Goal: Task Accomplishment & Management: Use online tool/utility

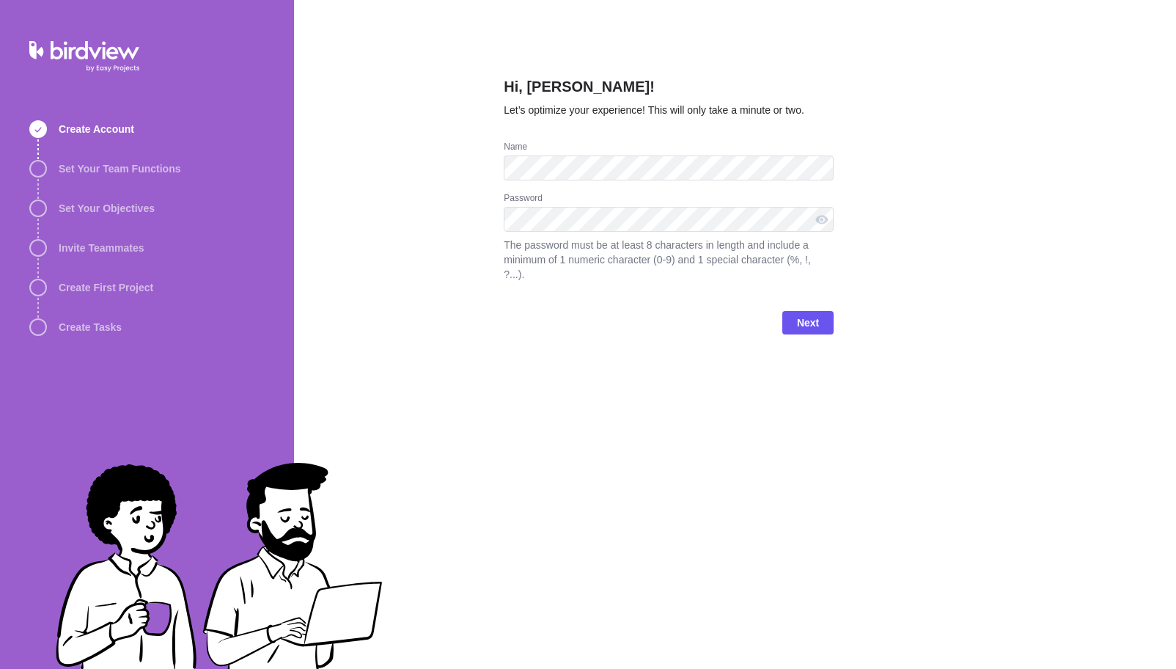
click at [575, 202] on div "Password" at bounding box center [669, 199] width 330 height 15
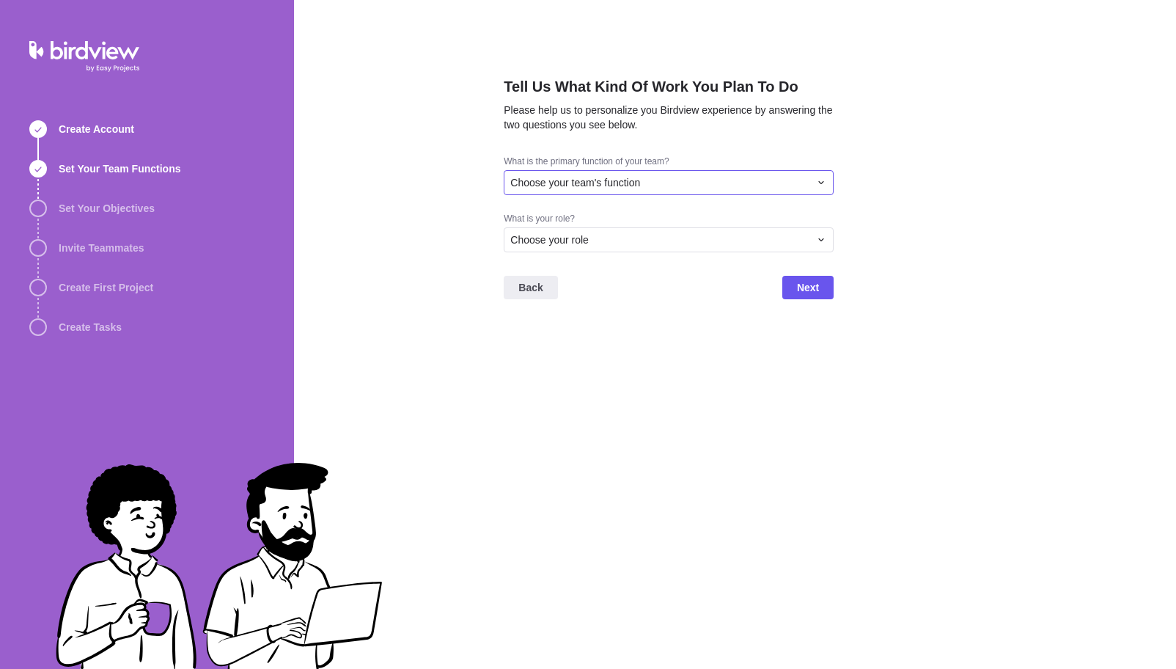
click at [582, 183] on span "Choose your team's function" at bounding box center [575, 182] width 130 height 15
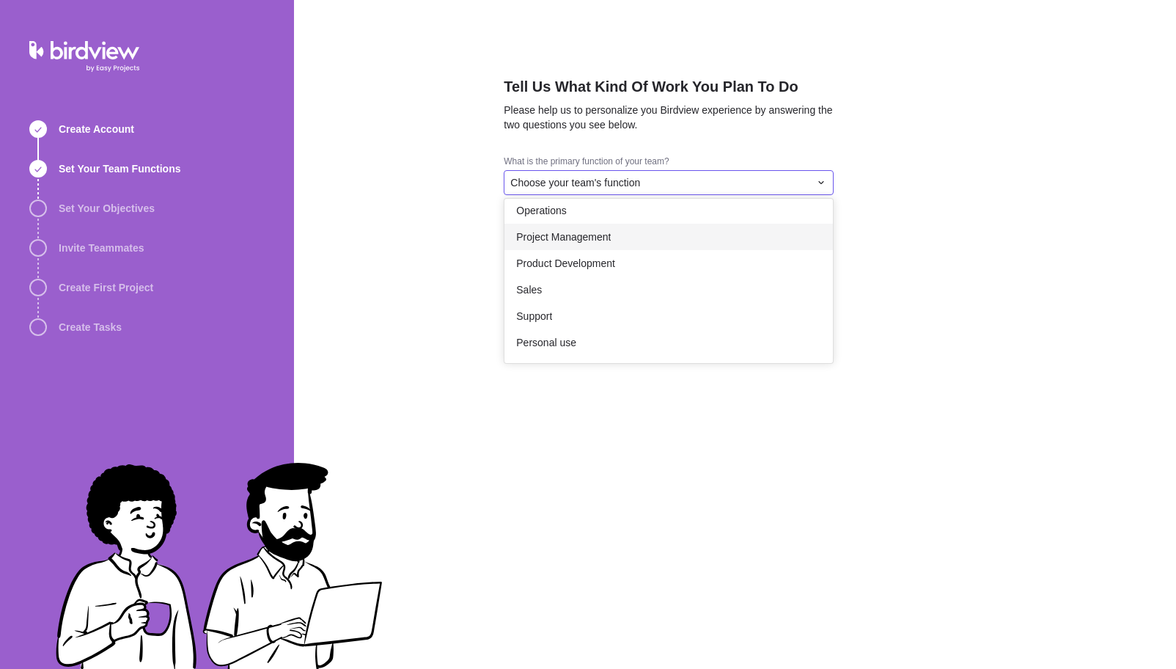
scroll to position [270, 0]
click at [548, 338] on div "Other" at bounding box center [668, 344] width 328 height 26
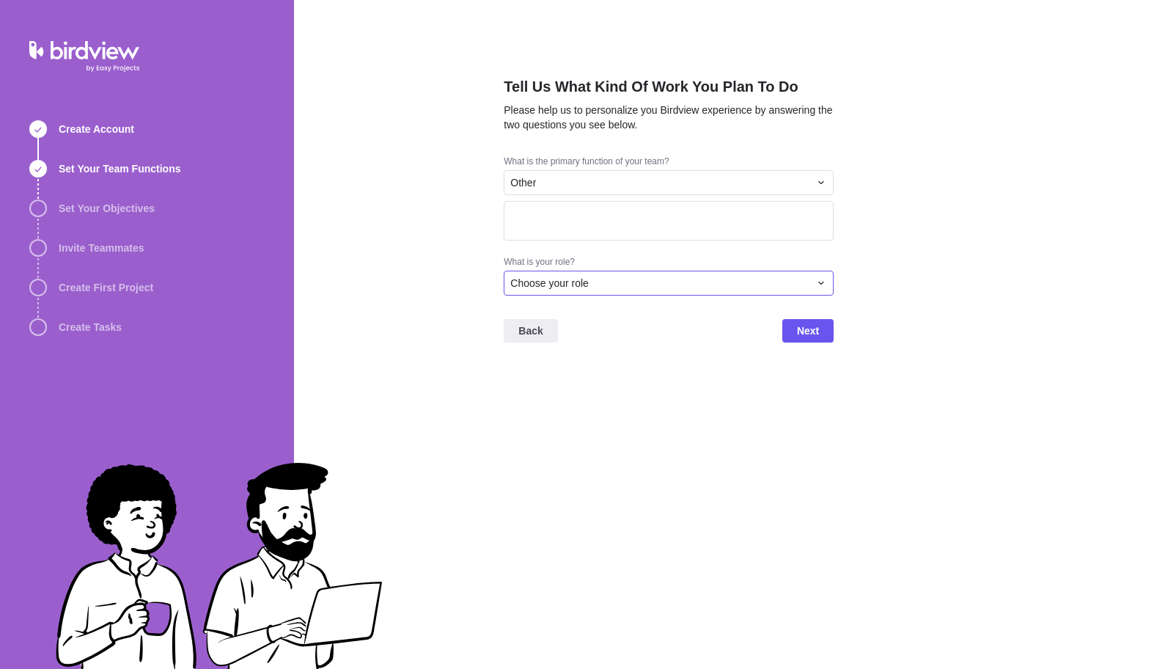
click at [564, 284] on span "Choose your role" at bounding box center [549, 283] width 78 height 15
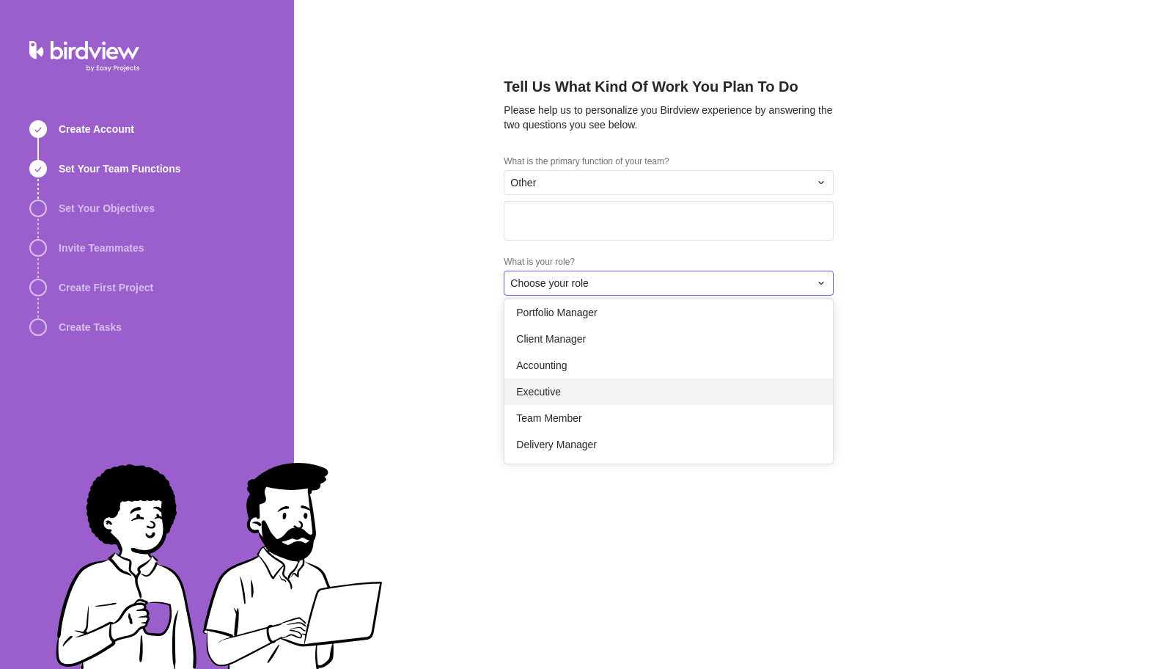
scroll to position [78, 0]
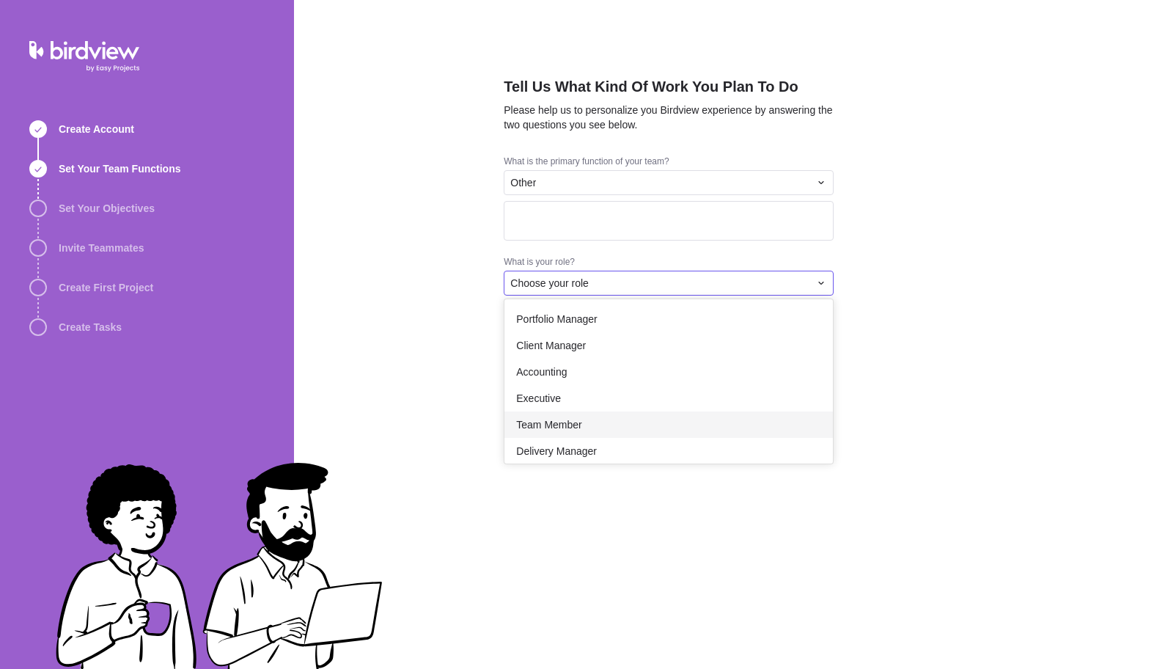
click at [575, 423] on span "Team Member" at bounding box center [548, 424] width 65 height 15
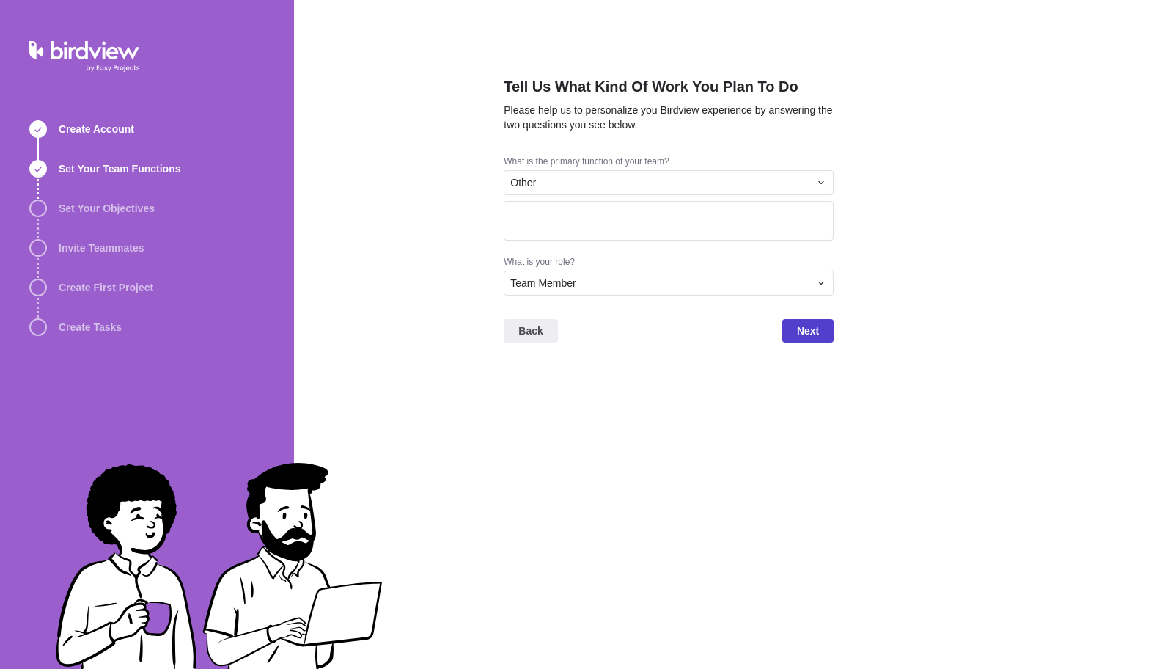
click at [809, 334] on span "Next" at bounding box center [808, 331] width 22 height 18
click at [662, 214] on textarea at bounding box center [669, 221] width 330 height 40
type textarea "Fitness/ Dance/Photo/Video space booking"
click at [786, 331] on span "Next" at bounding box center [807, 330] width 51 height 23
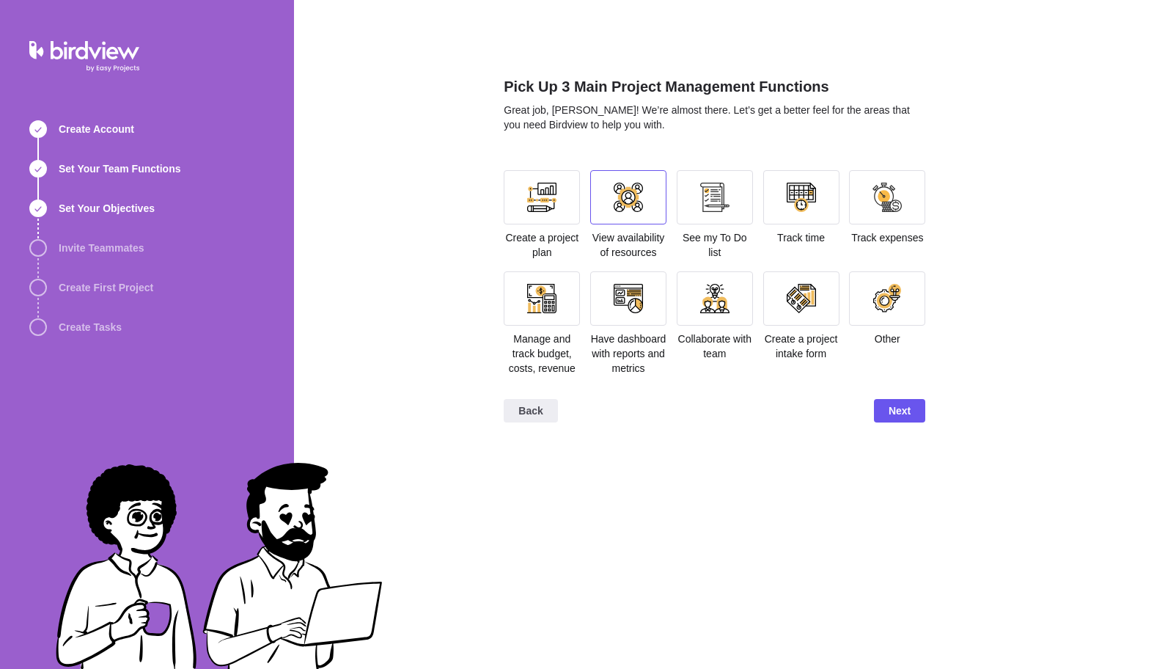
click at [625, 208] on div at bounding box center [628, 197] width 29 height 29
click at [629, 307] on div at bounding box center [628, 298] width 29 height 29
click at [850, 294] on div at bounding box center [887, 298] width 76 height 54
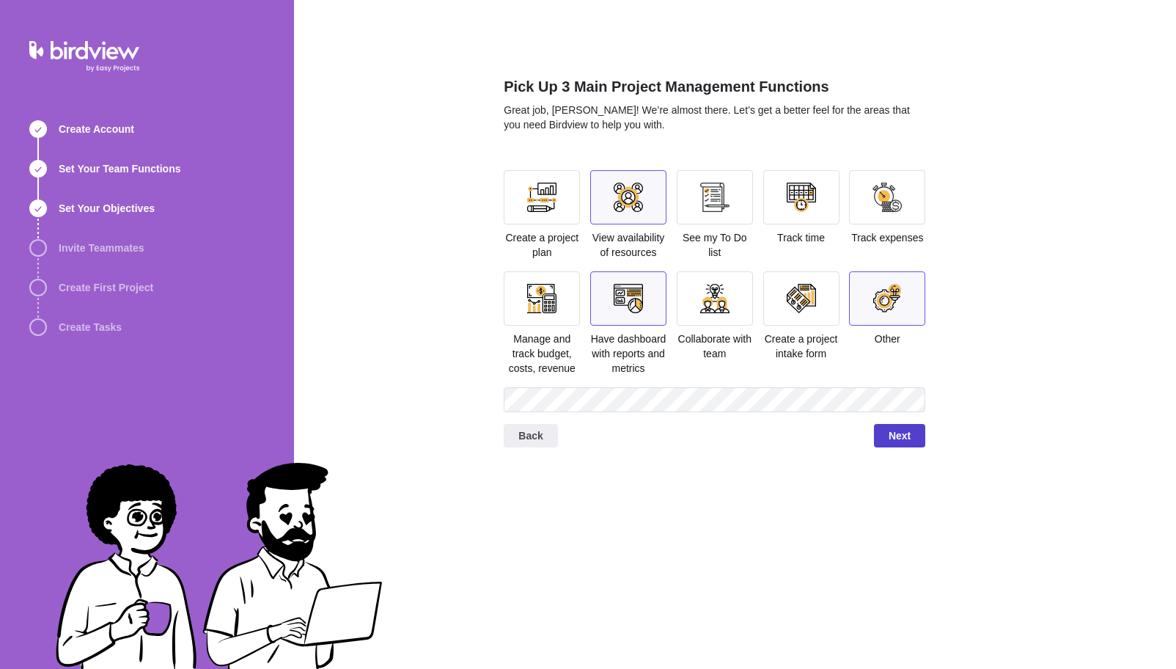
click at [903, 444] on span "Next" at bounding box center [899, 436] width 22 height 18
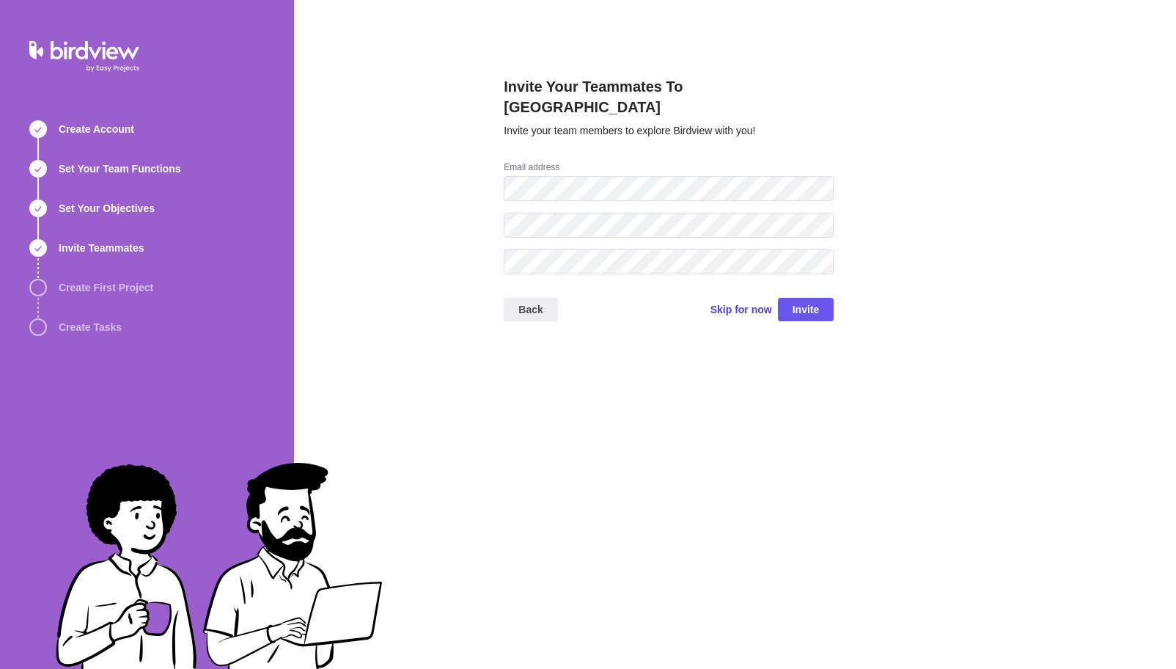
click at [726, 302] on span "Skip for now" at bounding box center [741, 309] width 62 height 15
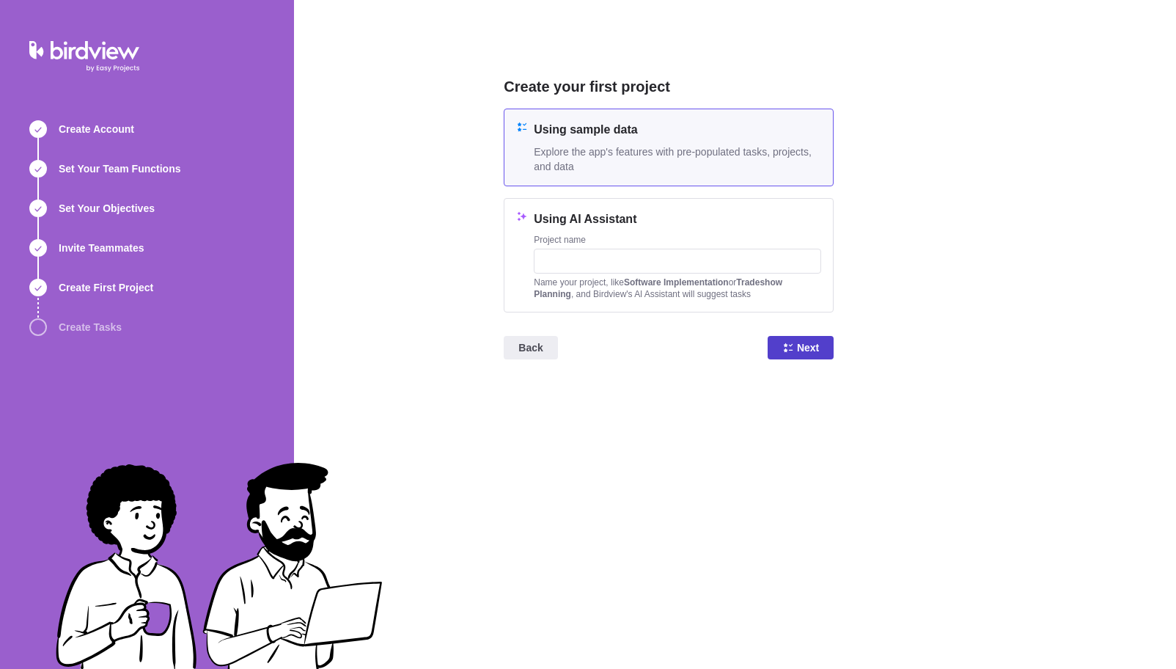
click at [804, 352] on span "Next" at bounding box center [808, 348] width 22 height 18
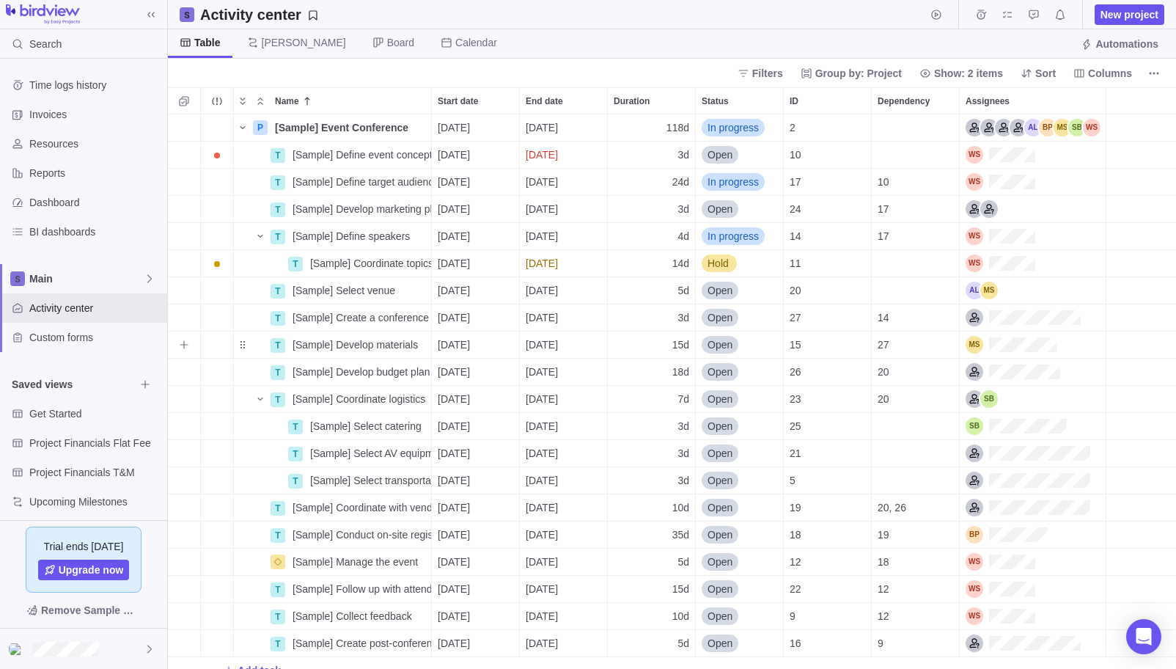
scroll to position [554, 1008]
click at [52, 415] on span "Get Started" at bounding box center [82, 413] width 106 height 15
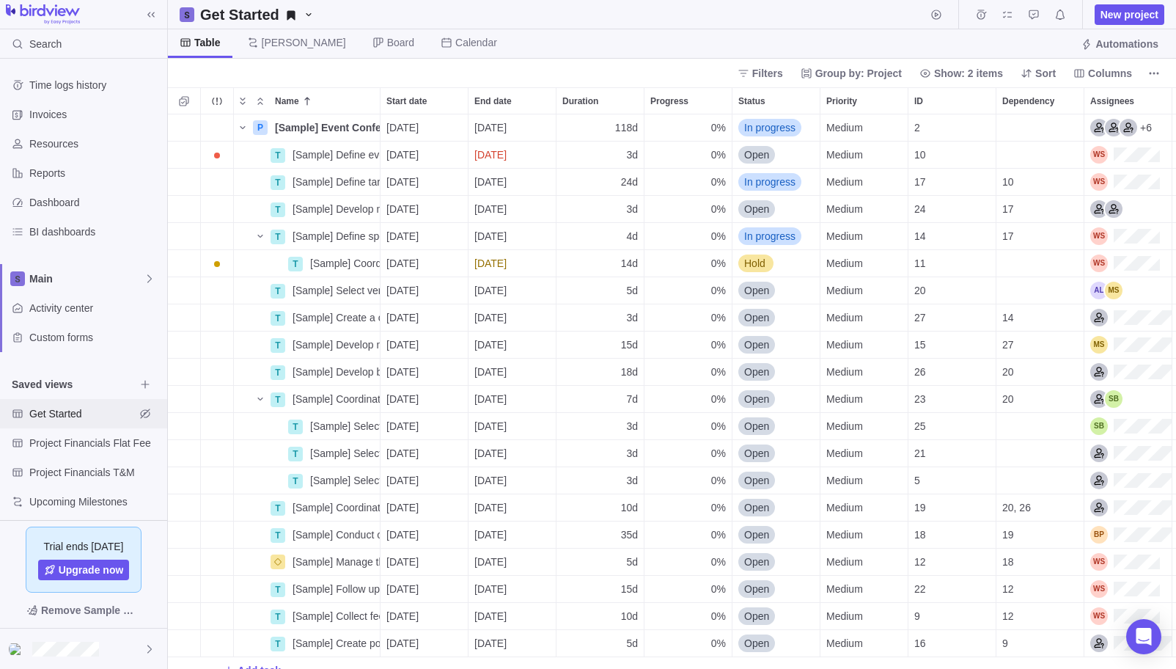
scroll to position [554, 1008]
click at [1125, 15] on span "New project" at bounding box center [1129, 14] width 58 height 15
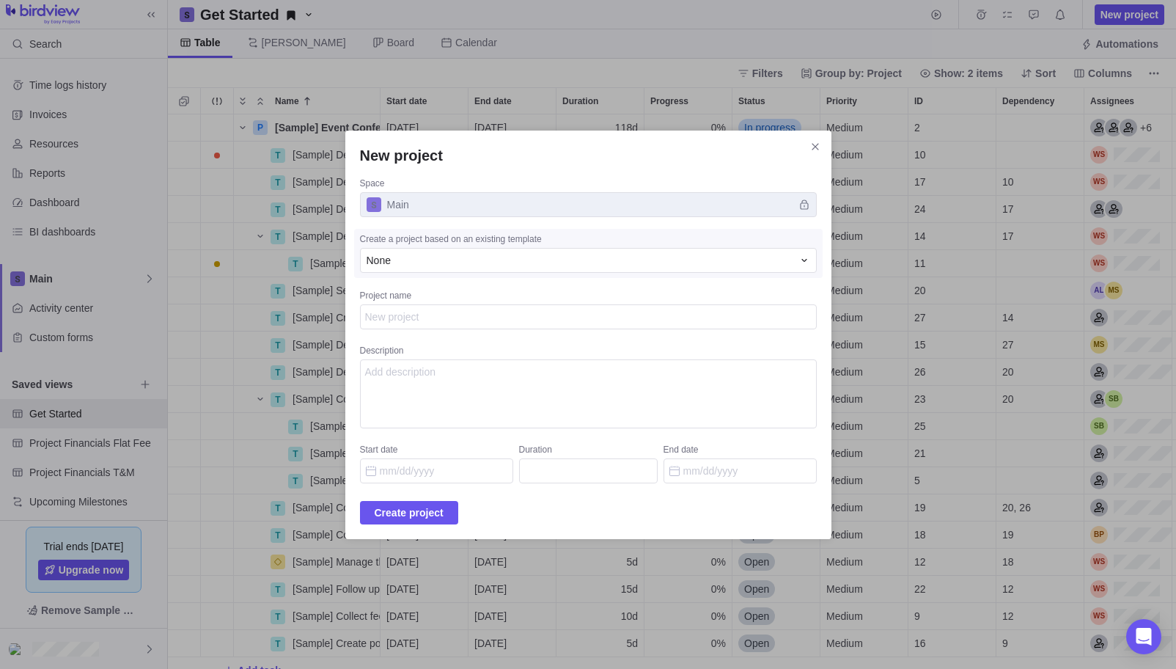
type textarea "x"
click at [444, 211] on span "Main" at bounding box center [588, 204] width 457 height 25
click at [435, 202] on span "Main" at bounding box center [588, 204] width 457 height 25
click at [427, 254] on div "None" at bounding box center [580, 260] width 426 height 15
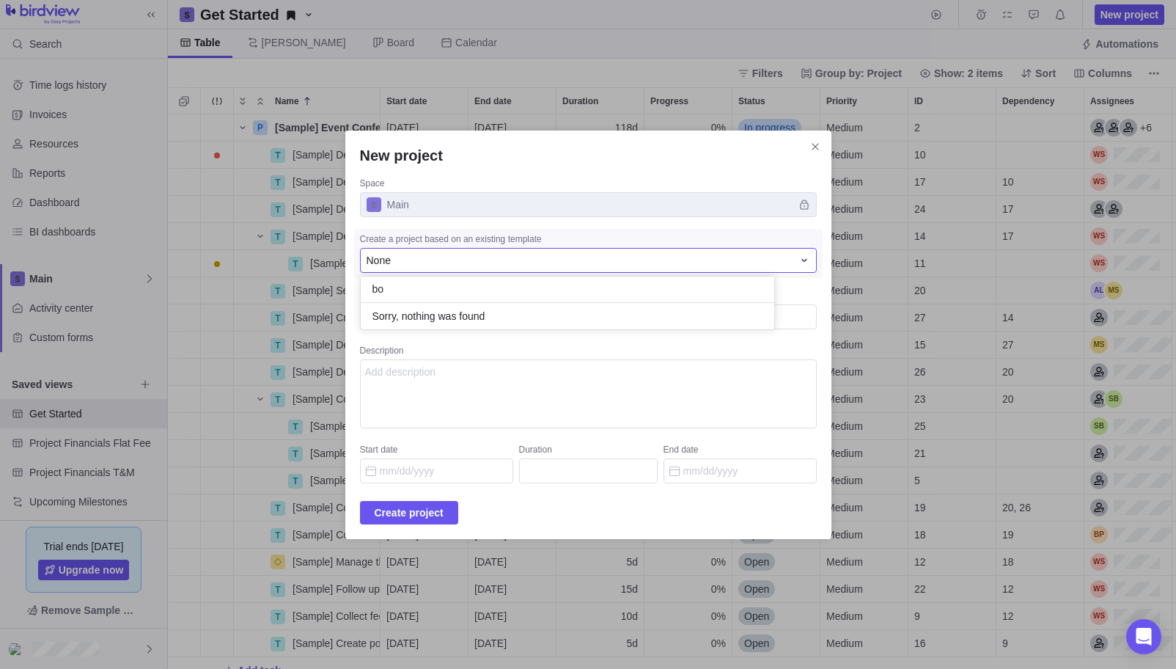
type input "b"
type input "d"
click at [441, 394] on div "New project Space Main Create a project based on an existing template None None…" at bounding box center [588, 334] width 1176 height 669
click at [437, 317] on textarea "Project name" at bounding box center [588, 316] width 457 height 25
type textarea "x"
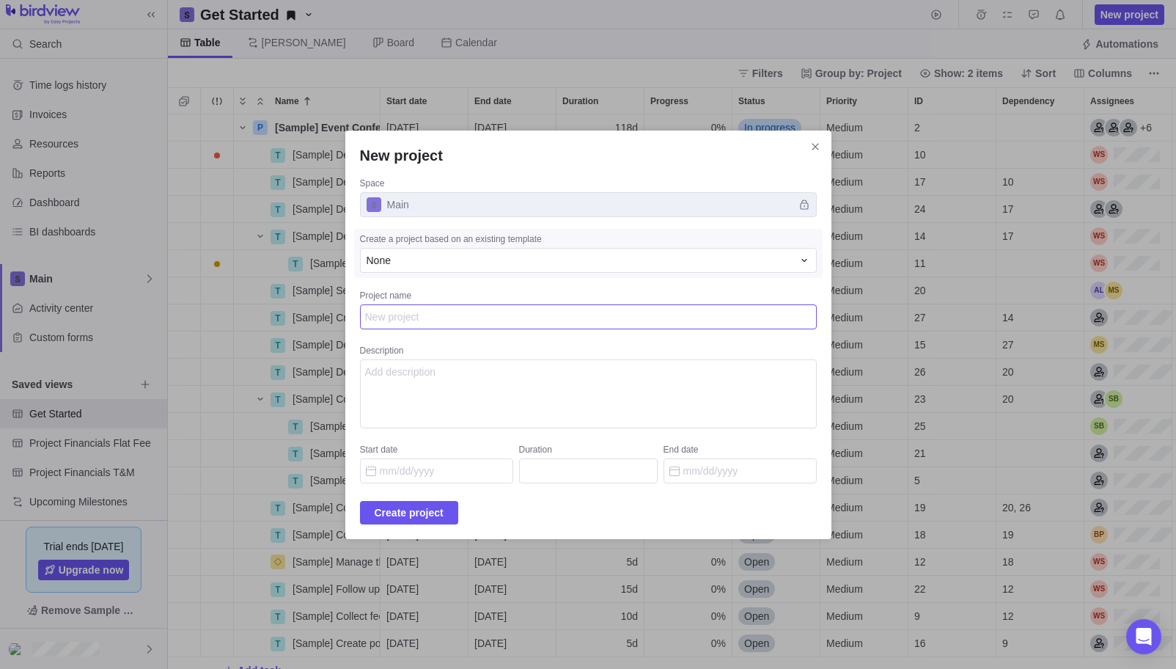
type textarea "b"
type textarea "x"
type textarea "bo"
type textarea "x"
type textarea "boo"
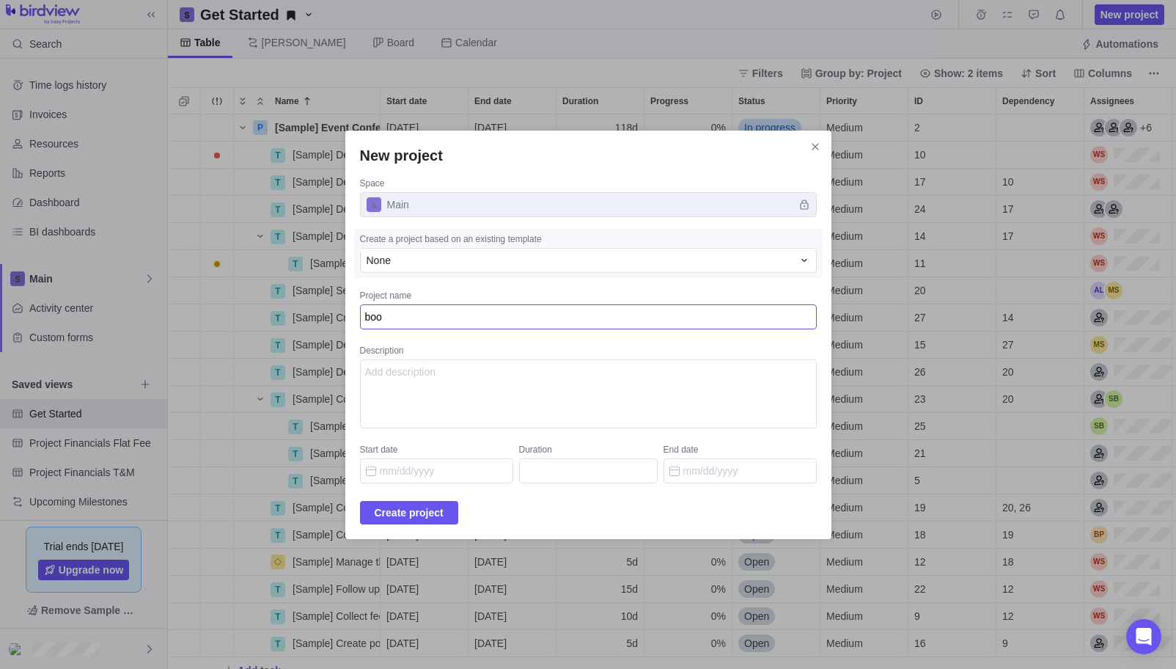
type textarea "x"
type textarea "book"
type textarea "x"
type textarea "booki"
type textarea "x"
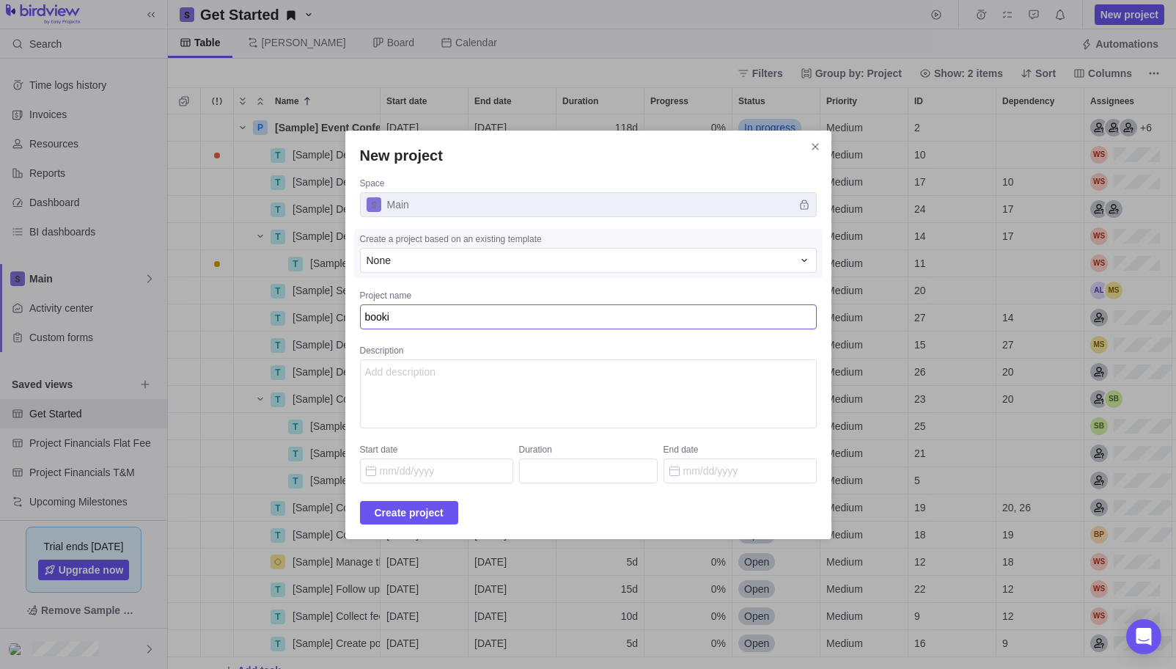
type textarea "bookin"
type textarea "x"
type textarea "booking"
type textarea "x"
type textarea "booking"
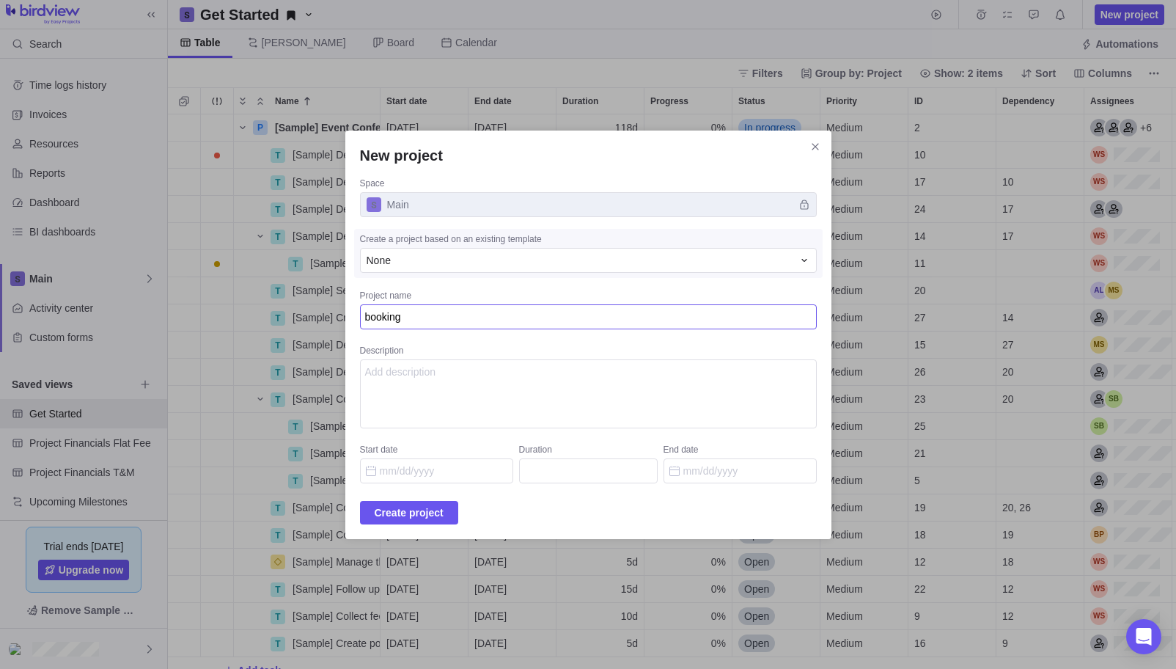
type textarea "x"
type textarea "booking s"
type textarea "x"
type textarea "booking sp"
type textarea "x"
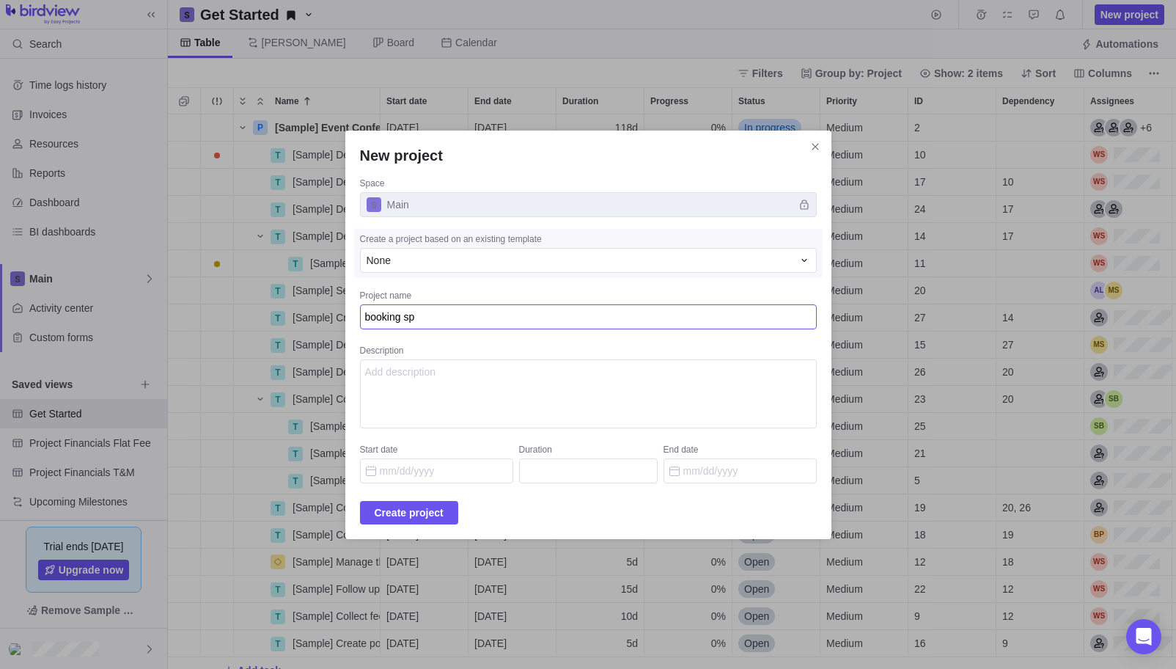
type textarea "booking spa"
type textarea "x"
type textarea "booking spac"
type textarea "x"
type textarea "booking space"
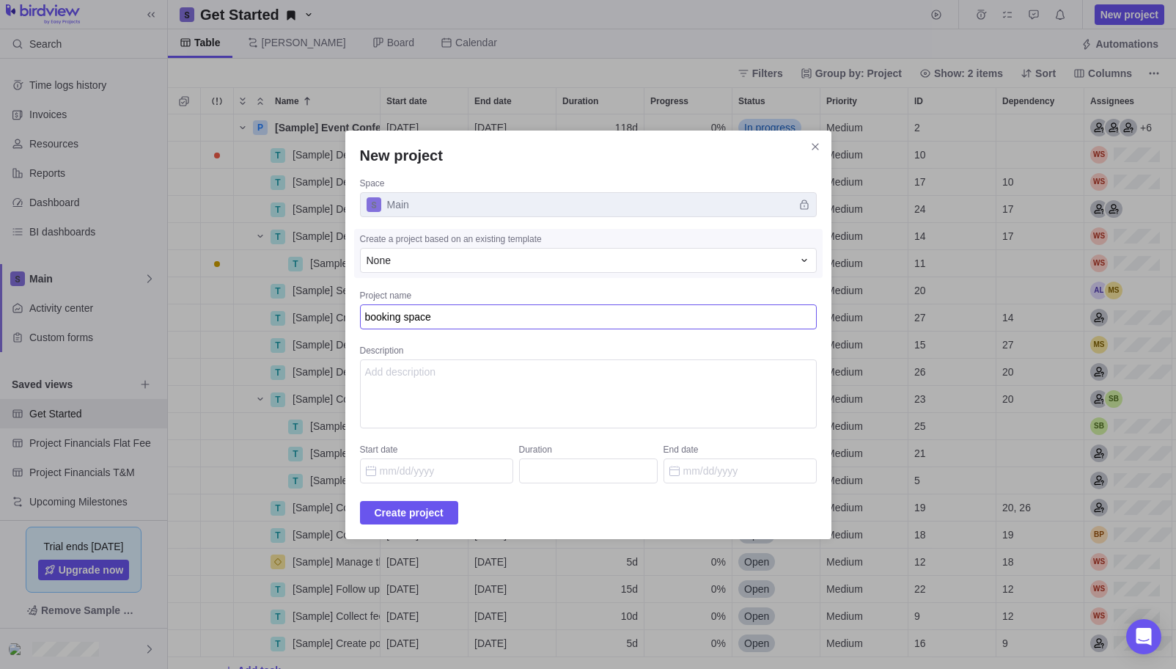
type textarea "x"
type textarea "booking space"
click at [437, 507] on span "Create project" at bounding box center [409, 513] width 69 height 18
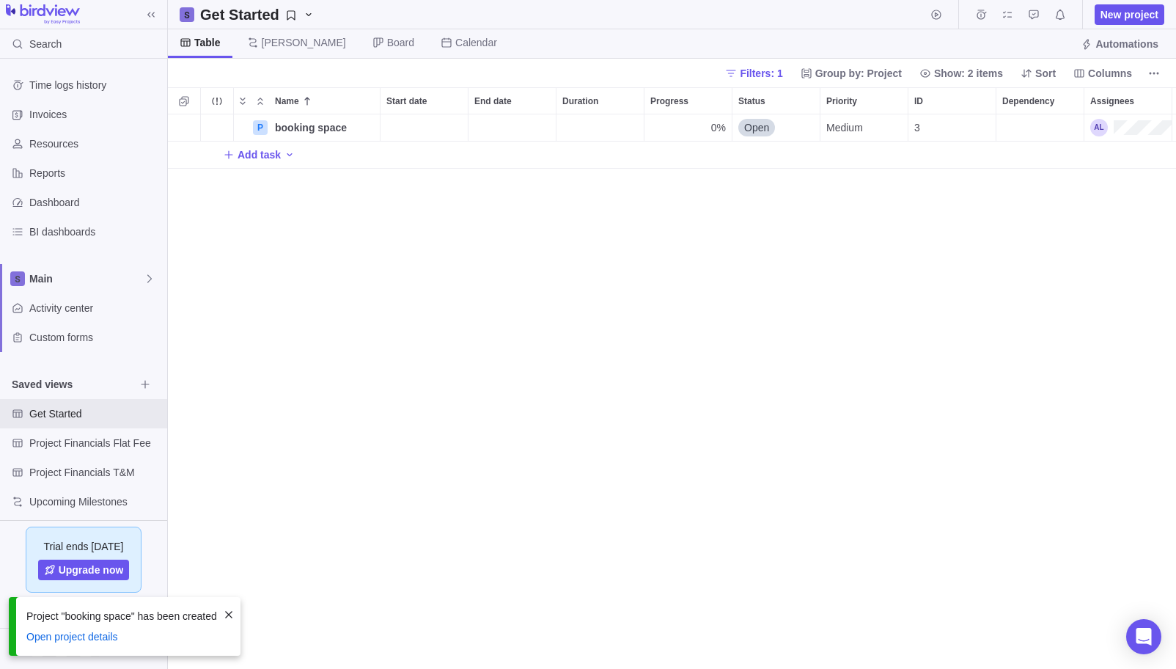
scroll to position [554, 1008]
click at [367, 136] on span "More actions" at bounding box center [366, 127] width 21 height 21
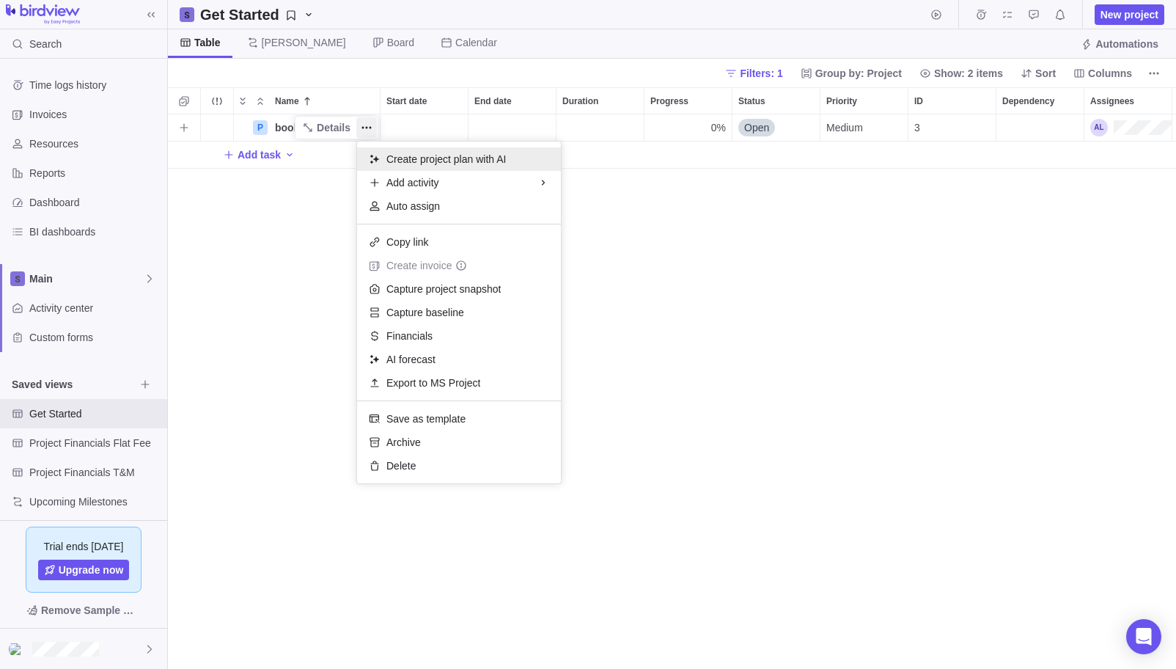
click at [416, 162] on span "Create project plan with AI" at bounding box center [445, 159] width 119 height 15
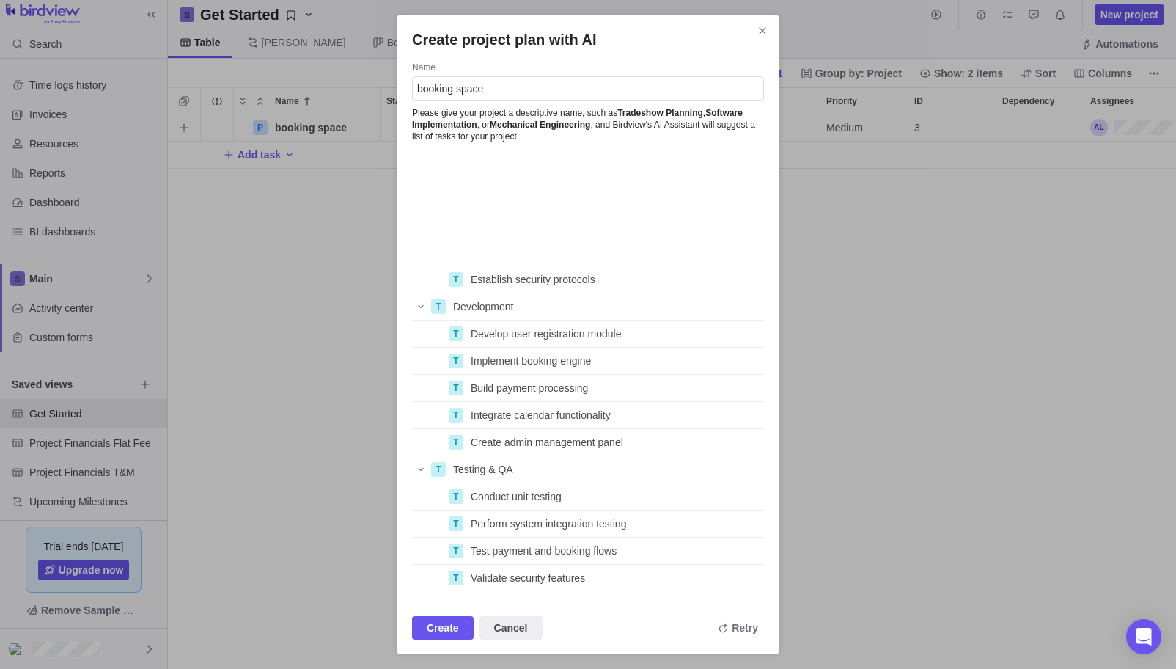
scroll to position [379, 0]
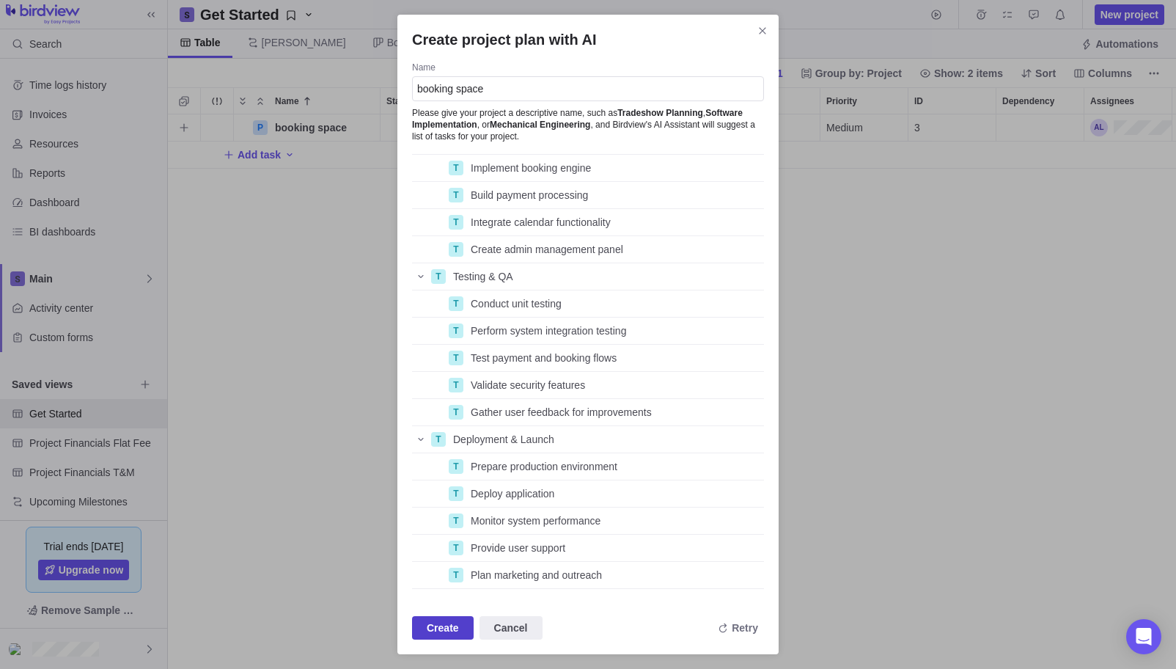
click at [443, 625] on span "Create" at bounding box center [443, 628] width 32 height 18
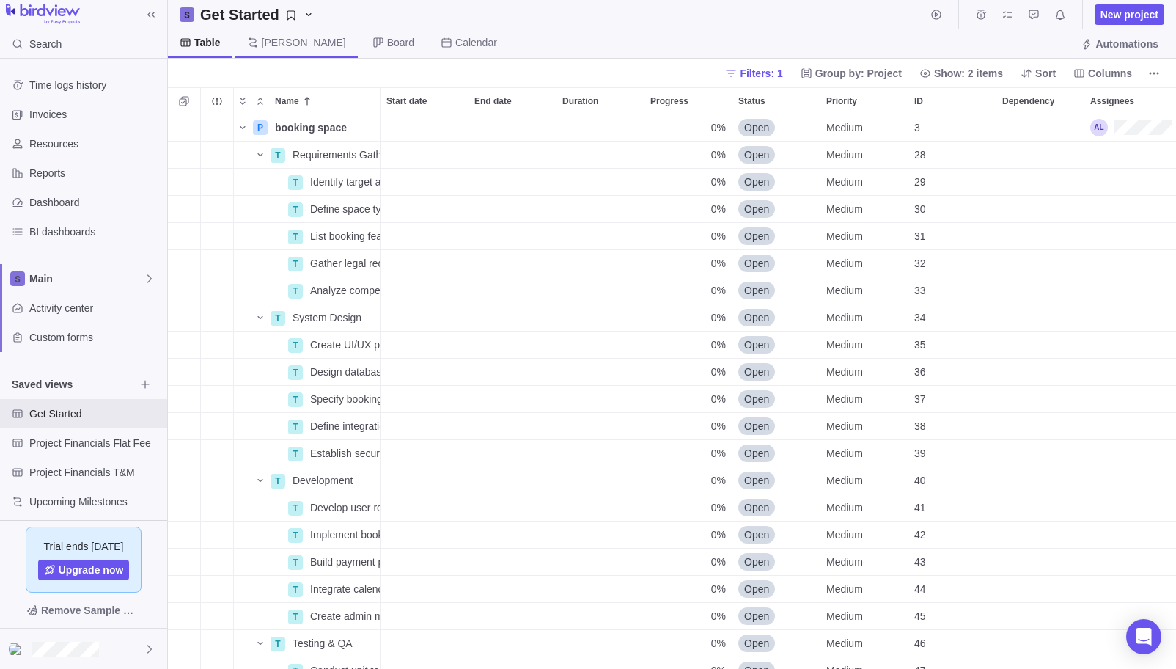
click at [282, 45] on span "[PERSON_NAME]" at bounding box center [304, 42] width 84 height 15
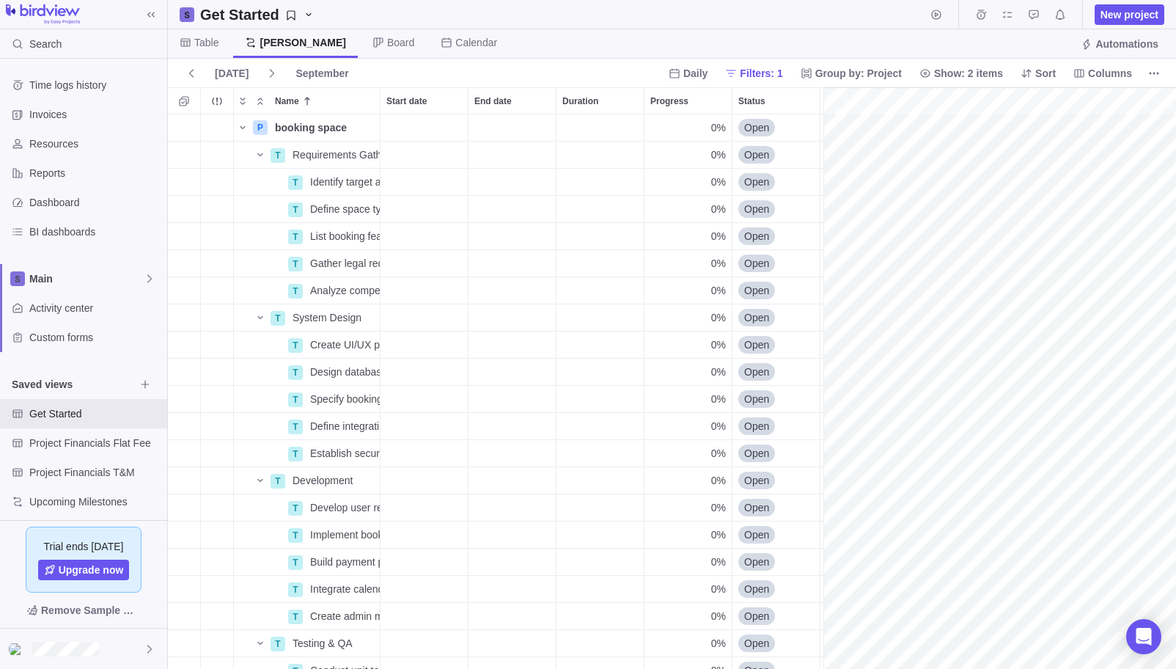
scroll to position [0, 122]
click at [361, 45] on span "Board" at bounding box center [393, 43] width 65 height 29
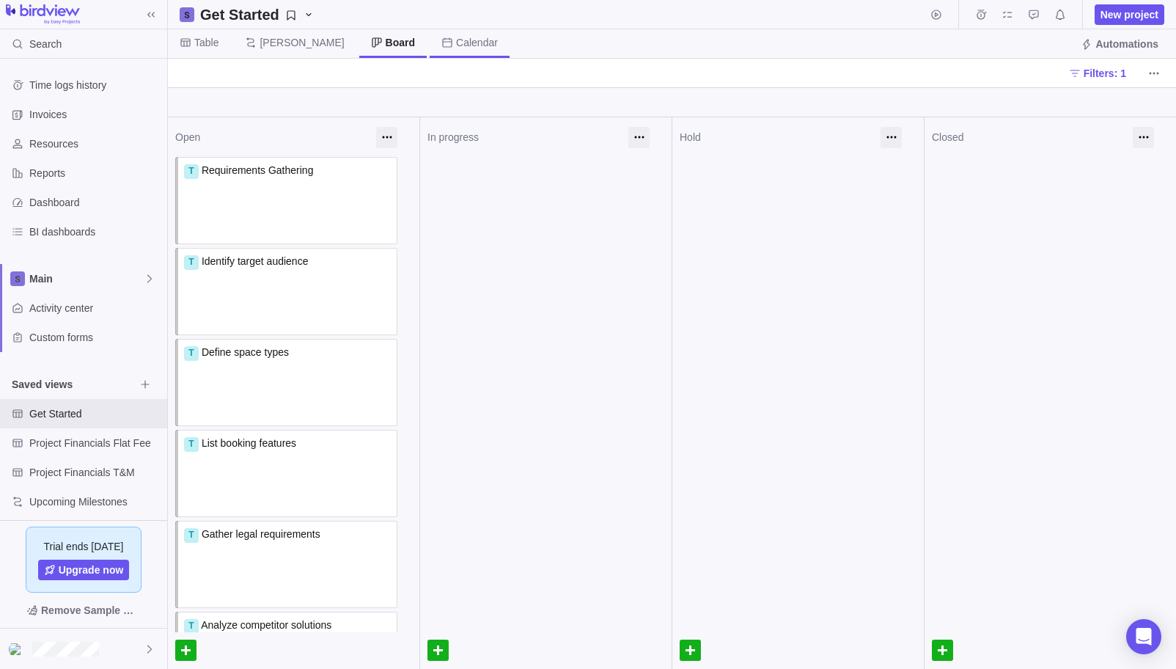
click at [456, 46] on span "Calendar" at bounding box center [477, 42] width 42 height 15
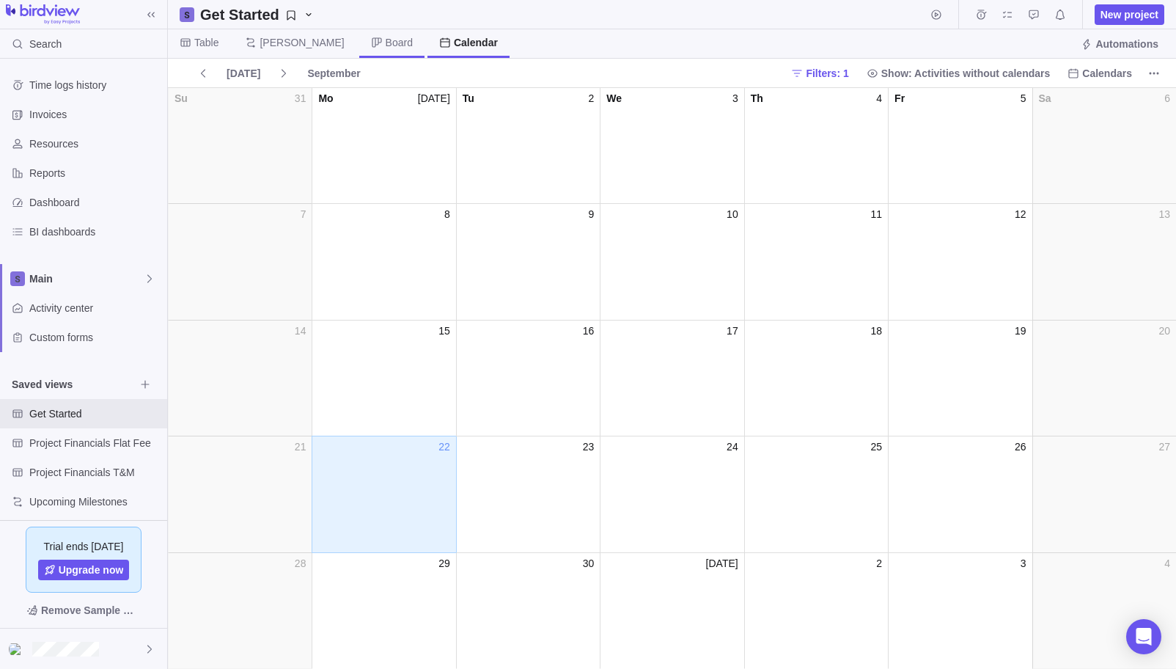
click at [386, 46] on span "Board" at bounding box center [399, 42] width 27 height 15
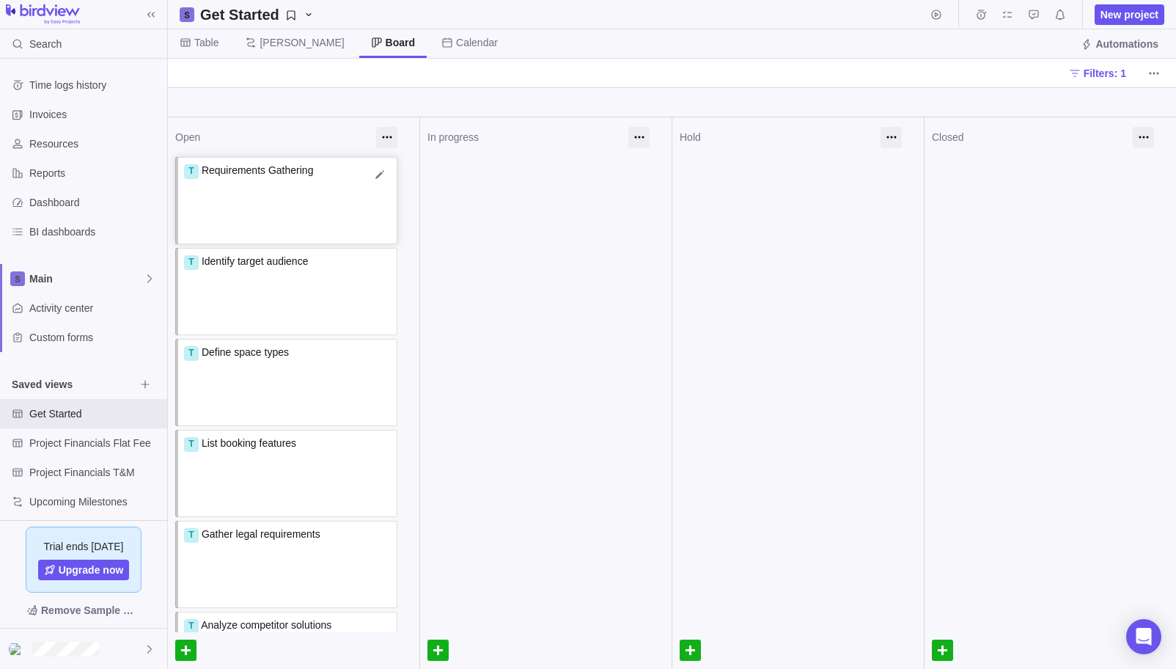
click at [288, 183] on div "T Requirements Gathering" at bounding box center [287, 185] width 207 height 44
